Goal: Task Accomplishment & Management: Use online tool/utility

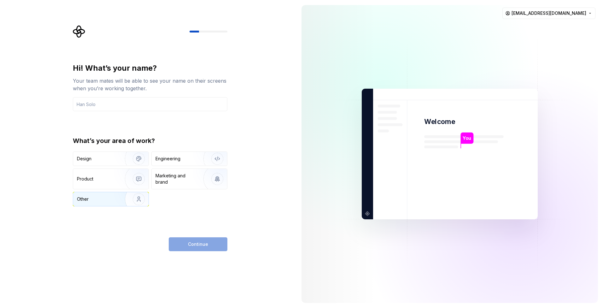
click at [117, 198] on img "button" at bounding box center [134, 199] width 40 height 42
click at [175, 180] on div "Marketing and brand" at bounding box center [176, 178] width 43 height 13
click at [111, 199] on div "Other" at bounding box center [95, 199] width 37 height 6
click at [120, 104] on input "text" at bounding box center [150, 104] width 154 height 14
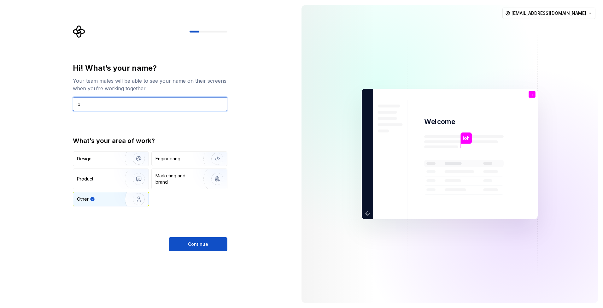
type input "i"
type input "PhilippeSanon"
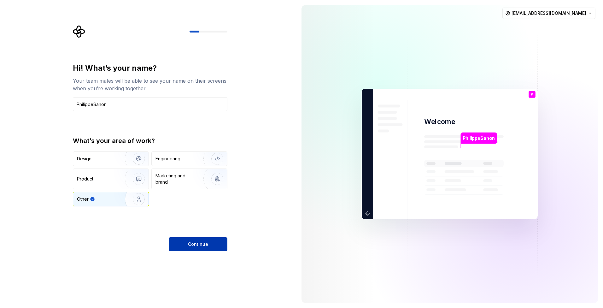
click at [197, 248] on button "Continue" at bounding box center [198, 244] width 59 height 14
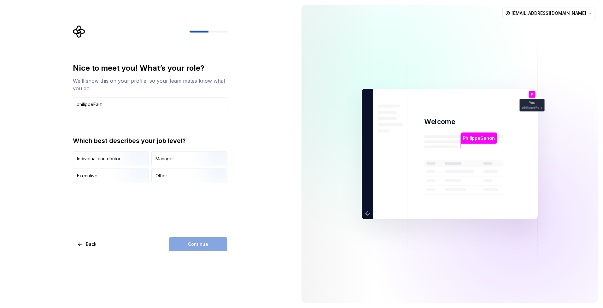
type input "philippeFaiz"
click at [191, 243] on div "Continue" at bounding box center [198, 244] width 59 height 14
click at [174, 175] on div "Other" at bounding box center [189, 176] width 75 height 14
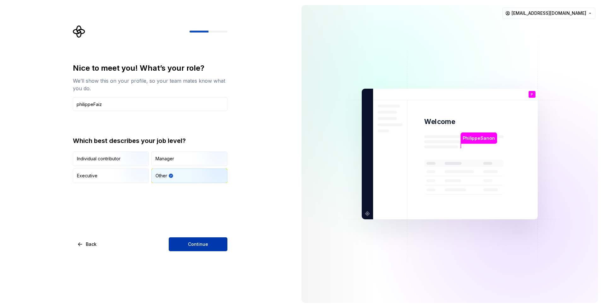
click at [200, 246] on span "Continue" at bounding box center [198, 244] width 20 height 6
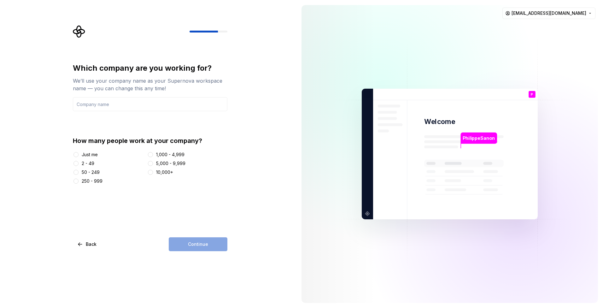
click at [79, 151] on div "Just me" at bounding box center [109, 154] width 72 height 6
click at [78, 154] on button "Just me" at bounding box center [75, 154] width 5 height 5
click at [135, 101] on input "text" at bounding box center [150, 104] width 154 height 14
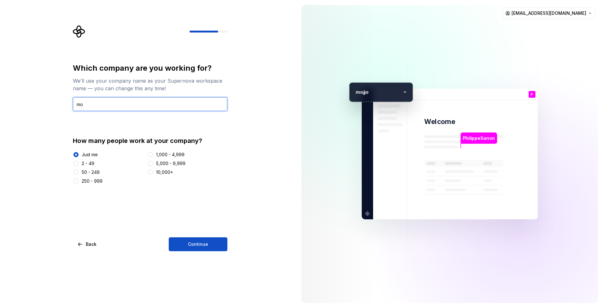
type input "m"
type input "NOqstryx"
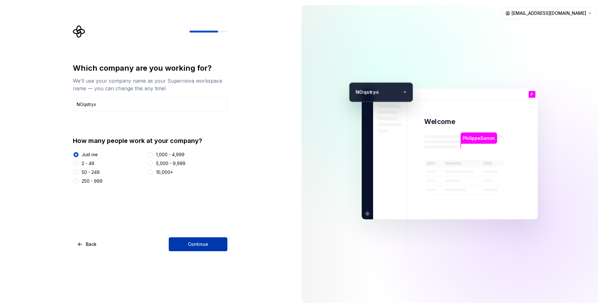
click at [191, 248] on button "Continue" at bounding box center [198, 244] width 59 height 14
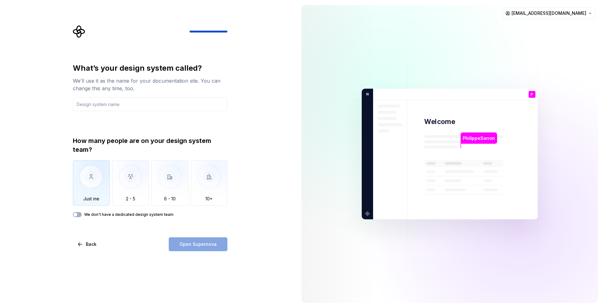
click at [92, 180] on img "button" at bounding box center [91, 181] width 37 height 42
click at [80, 215] on button "We don't have a dedicated design system team" at bounding box center [77, 214] width 9 height 5
click at [79, 213] on span "button" at bounding box center [79, 215] width 4 height 4
click at [113, 102] on input "text" at bounding box center [150, 104] width 154 height 14
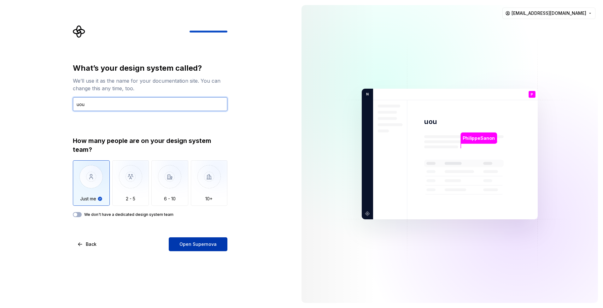
type input "uou"
click at [185, 240] on button "Open Supernova" at bounding box center [198, 244] width 59 height 14
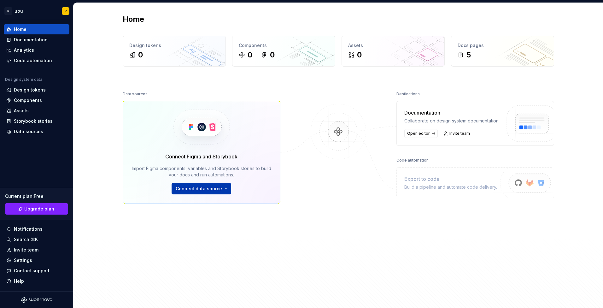
click at [214, 191] on html "N uou P Home Documentation Analytics Code automation Design system data Design …" at bounding box center [301, 154] width 603 height 308
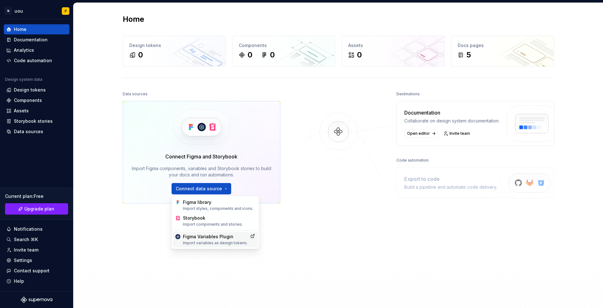
click at [217, 241] on div "Import variables as design tokens." at bounding box center [215, 242] width 65 height 5
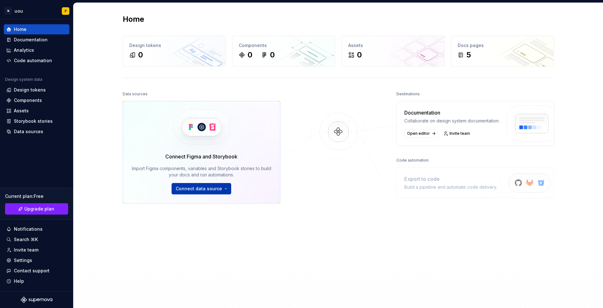
click at [220, 188] on html "N uou P Home Documentation Analytics Code automation Design system data Design …" at bounding box center [301, 154] width 603 height 308
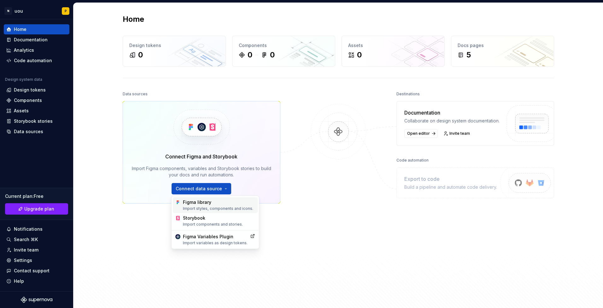
click at [219, 206] on div "Import styles, components and icons." at bounding box center [219, 208] width 72 height 5
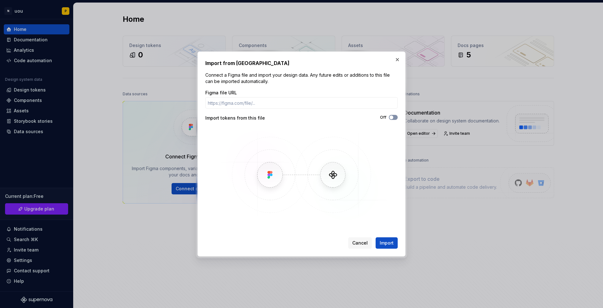
click at [391, 117] on span "button" at bounding box center [391, 117] width 4 height 4
click at [274, 103] on input "Figma file URL" at bounding box center [301, 102] width 192 height 11
click at [253, 104] on input "Figma file URL" at bounding box center [301, 102] width 192 height 11
paste input "[URL][DOMAIN_NAME]"
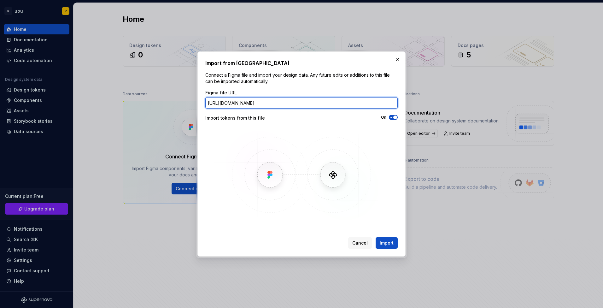
scroll to position [0, 99]
type input "[URL][DOMAIN_NAME]"
click at [387, 243] on span "Import" at bounding box center [387, 243] width 14 height 6
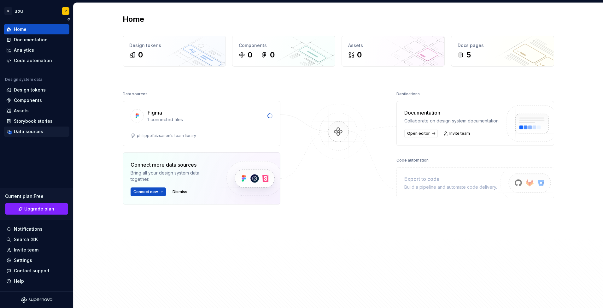
click at [31, 133] on div "Data sources" at bounding box center [28, 131] width 29 height 6
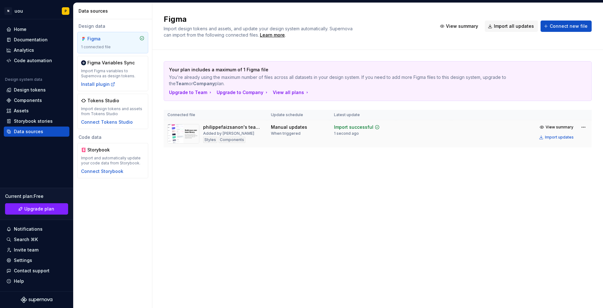
click at [453, 128] on td "View summary Import updates" at bounding box center [521, 132] width 140 height 24
click at [32, 32] on div "Home" at bounding box center [36, 29] width 61 height 6
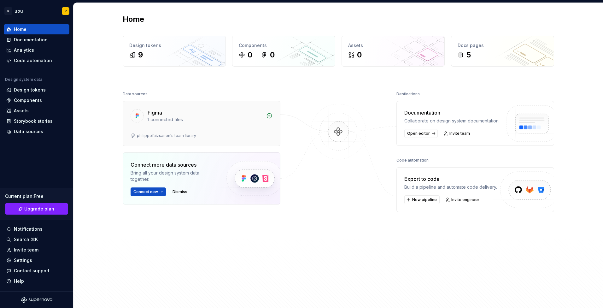
click at [174, 123] on div "Figma 1 connected files" at bounding box center [201, 114] width 157 height 26
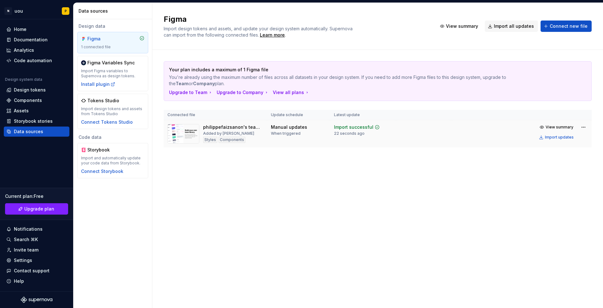
click at [324, 132] on div "Manual updates When triggered" at bounding box center [298, 130] width 55 height 12
